Goal: Navigation & Orientation: Find specific page/section

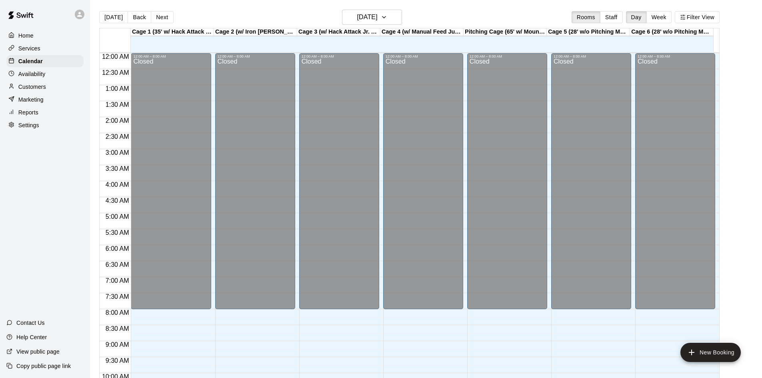
scroll to position [290, 0]
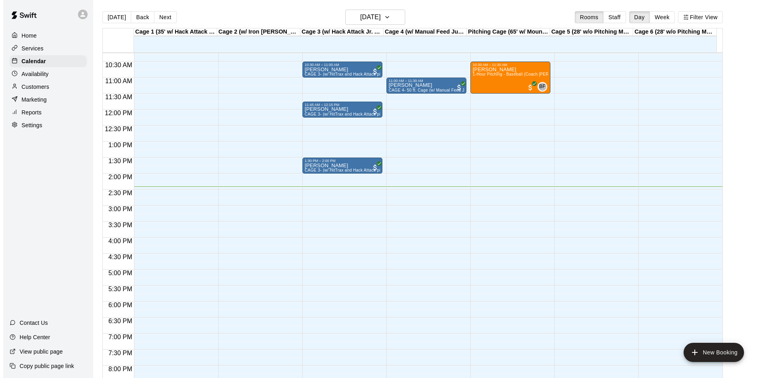
scroll to position [250, 0]
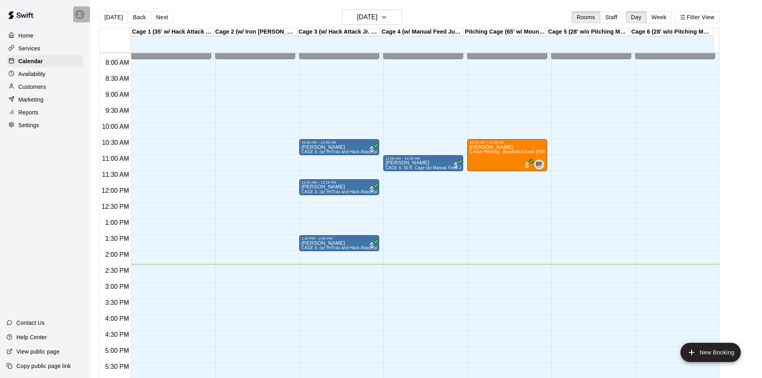
click at [82, 14] on icon at bounding box center [79, 14] width 7 height 7
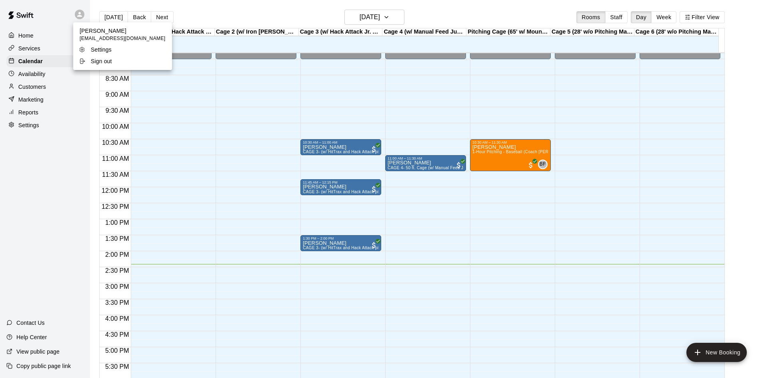
click at [99, 63] on p "Sign out" at bounding box center [101, 61] width 21 height 8
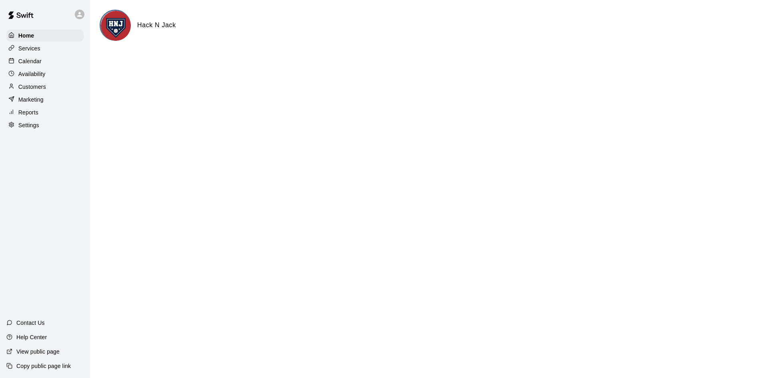
click at [28, 65] on p "Calendar" at bounding box center [29, 61] width 23 height 8
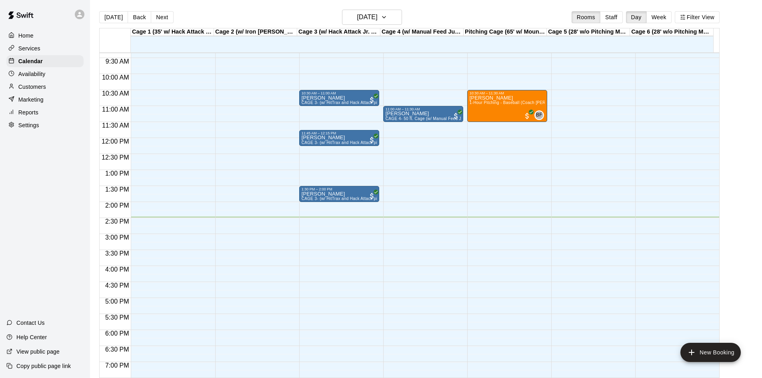
scroll to position [250, 0]
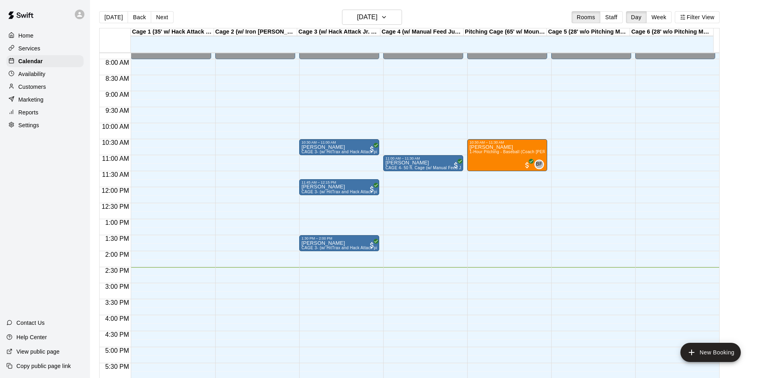
drag, startPoint x: 371, startPoint y: 220, endPoint x: 377, endPoint y: 226, distance: 8.2
drag, startPoint x: 377, startPoint y: 226, endPoint x: 338, endPoint y: 221, distance: 39.4
click at [338, 221] on div "12:00 AM – 8:00 AM Closed 10:30 AM – 11:00 AM [PERSON_NAME] CAGE 3- (w/ HitTrax…" at bounding box center [339, 187] width 80 height 768
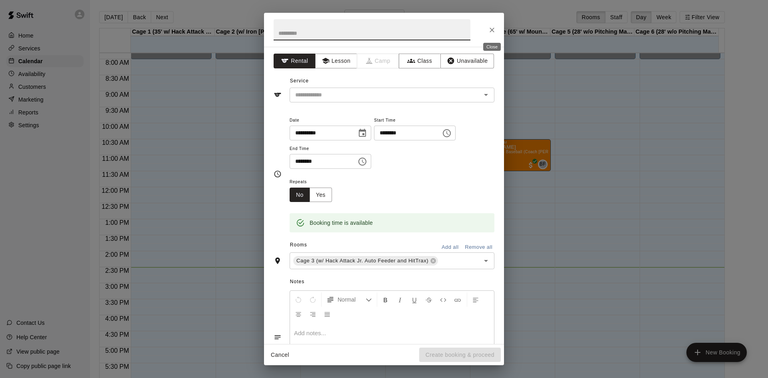
click at [492, 32] on icon "Close" at bounding box center [492, 30] width 8 height 8
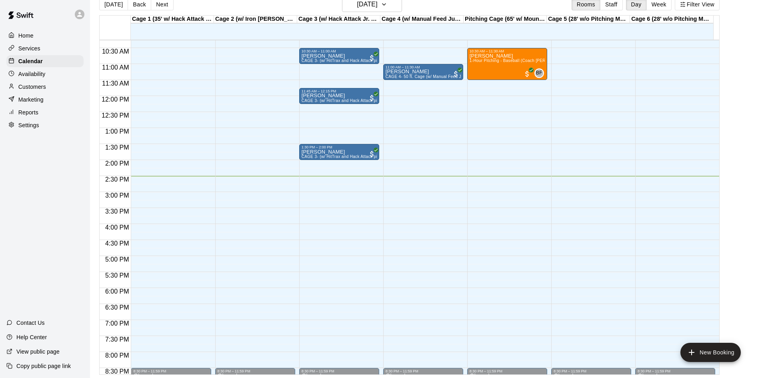
scroll to position [315, 0]
